Goal: Navigation & Orientation: Understand site structure

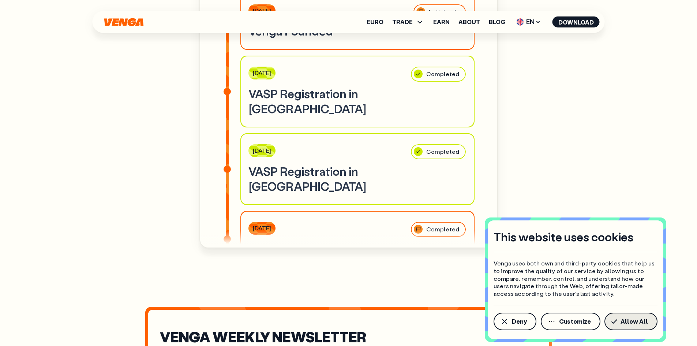
click at [638, 319] on span "Allow All" at bounding box center [634, 321] width 27 height 6
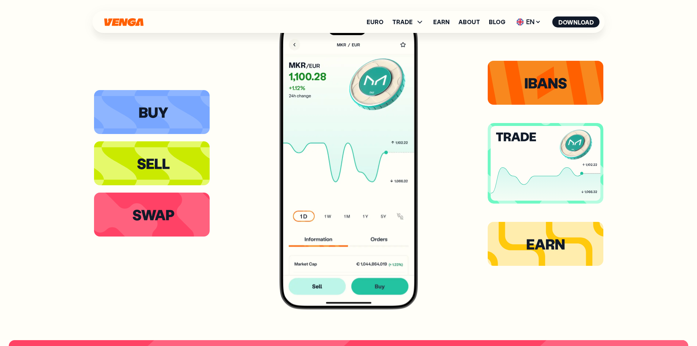
scroll to position [1537, 0]
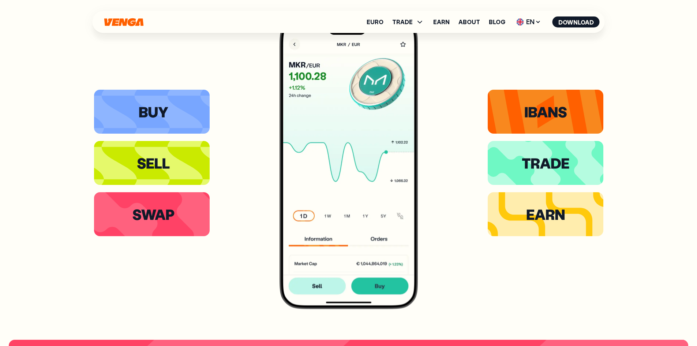
click at [468, 195] on div at bounding box center [348, 163] width 509 height 292
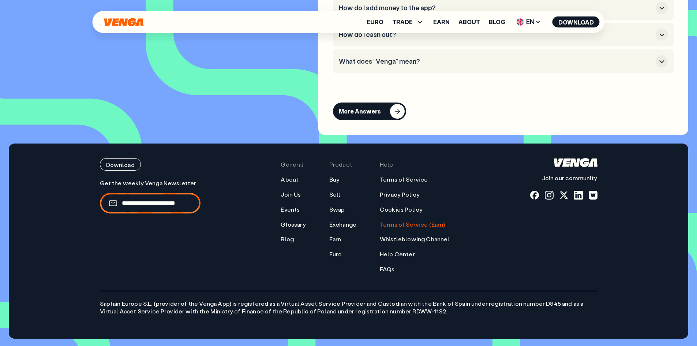
scroll to position [3435, 0]
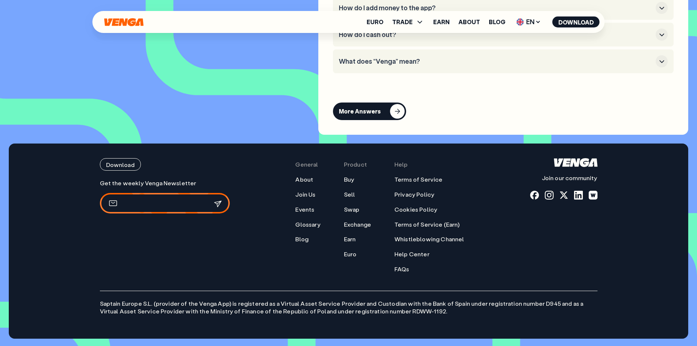
click at [180, 205] on input "email" at bounding box center [160, 203] width 77 height 8
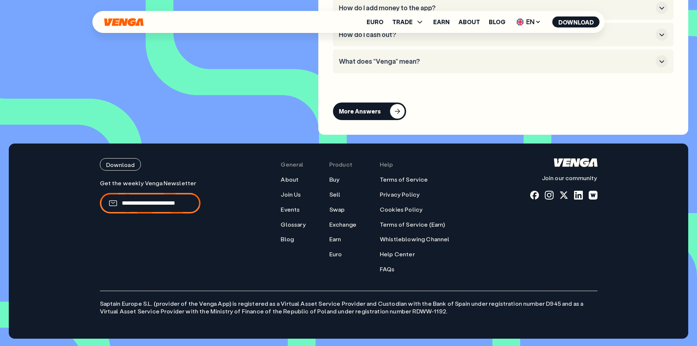
click at [177, 242] on div "Get the weekly Venga Newsletter" at bounding box center [150, 225] width 101 height 93
click at [295, 181] on link "About" at bounding box center [290, 180] width 18 height 8
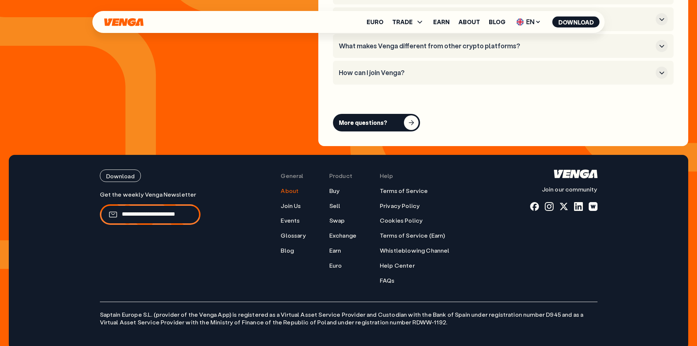
scroll to position [2940, 0]
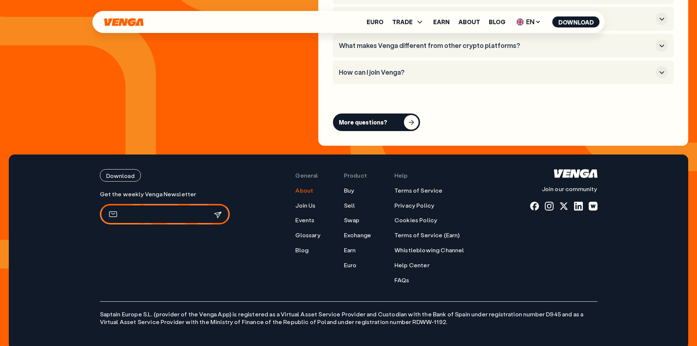
click at [154, 210] on input "email" at bounding box center [160, 214] width 77 height 8
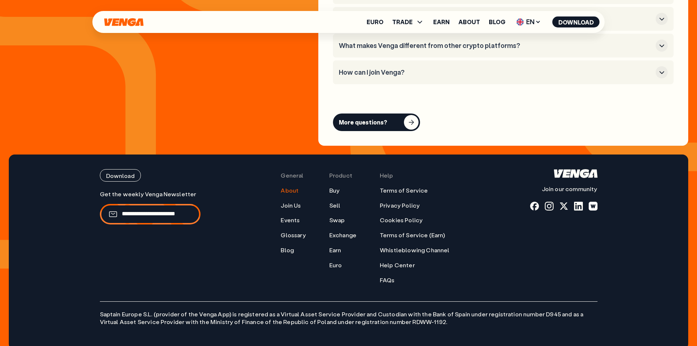
click at [156, 243] on div "Get the weekly Venga Newsletter" at bounding box center [150, 236] width 101 height 93
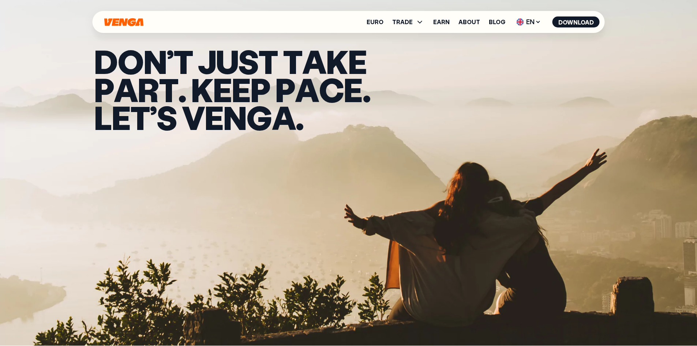
scroll to position [0, 0]
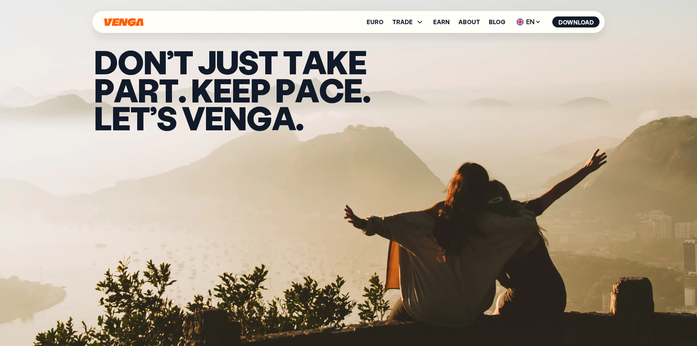
click at [153, 19] on div "Euro TRADE Buy Sell Swap Exchange Earn About Blog EN English - EN Español - ES …" at bounding box center [349, 22] width 512 height 22
click at [146, 19] on div "Euro TRADE Buy Sell Swap Exchange Earn About Blog EN English - EN Español - ES …" at bounding box center [349, 22] width 512 height 22
click at [417, 22] on icon at bounding box center [420, 22] width 9 height 9
click at [363, 97] on span "." at bounding box center [367, 90] width 8 height 28
drag, startPoint x: 350, startPoint y: 82, endPoint x: 488, endPoint y: 84, distance: 137.6
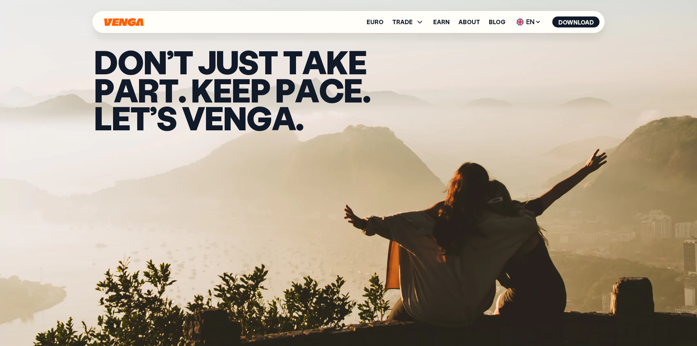
click at [488, 84] on div "D O N ’ t j u s t t a k e p a r t . K e e p p a c e . L e t ’ s v e n g a ." at bounding box center [348, 89] width 527 height 179
